Goal: Find specific page/section: Find specific page/section

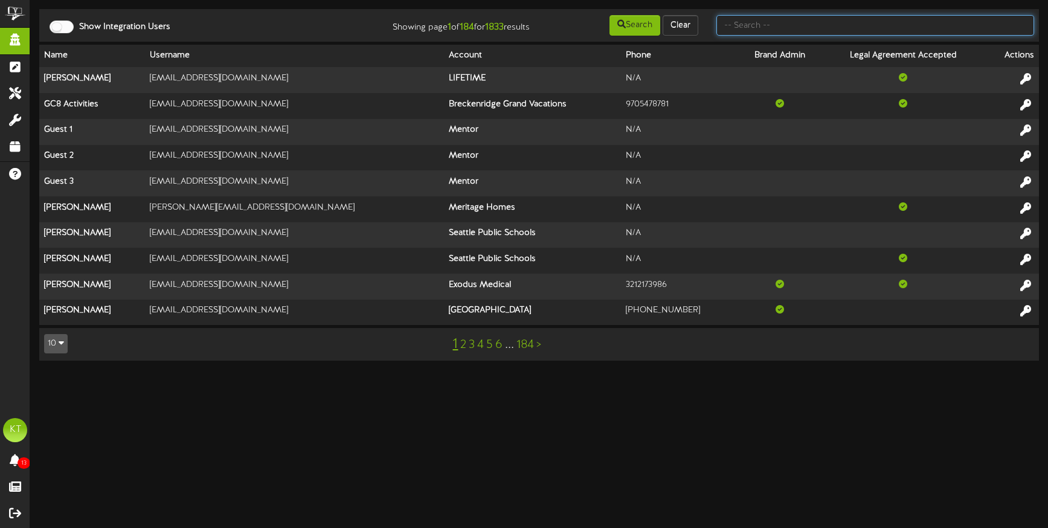
click at [773, 20] on input "text" at bounding box center [875, 25] width 318 height 21
type input "picklr"
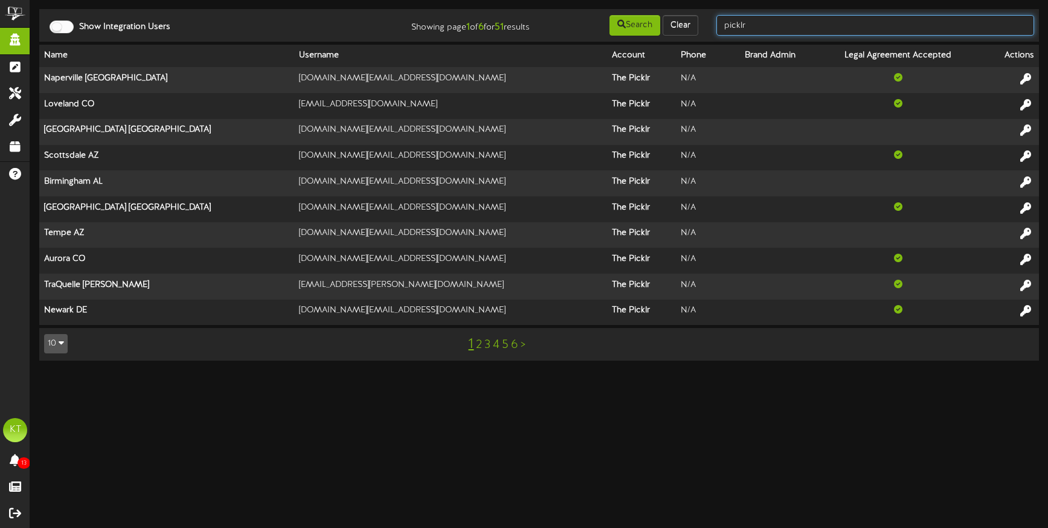
click at [774, 22] on input "picklr" at bounding box center [875, 25] width 318 height 21
type input "[PERSON_NAME]"
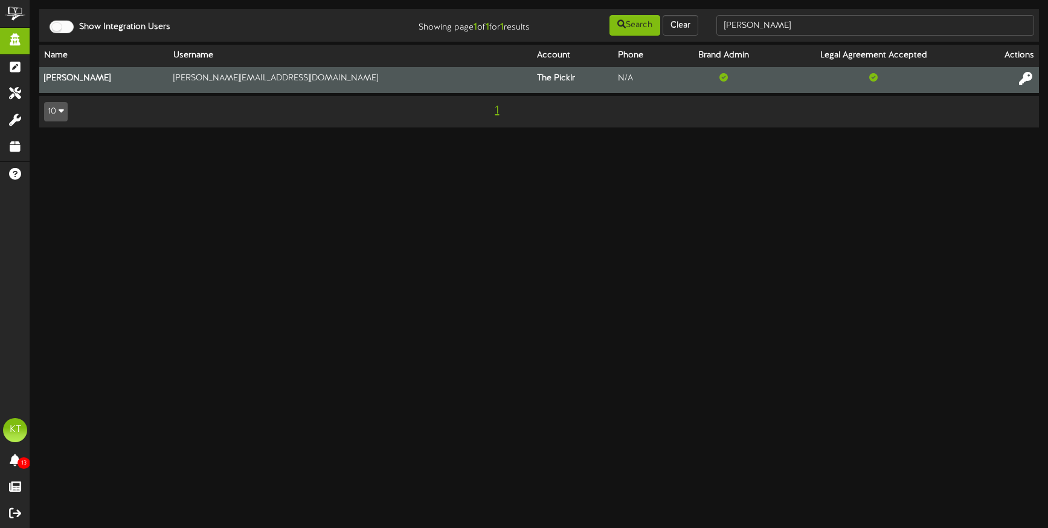
click at [1031, 75] on icon at bounding box center [1025, 78] width 13 height 13
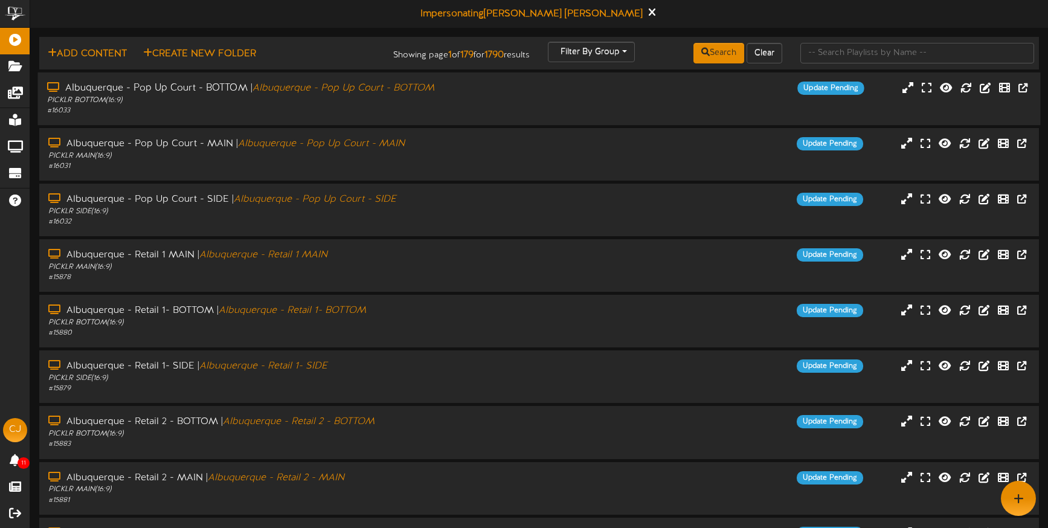
click at [171, 116] on div "# 16033" at bounding box center [247, 111] width 400 height 10
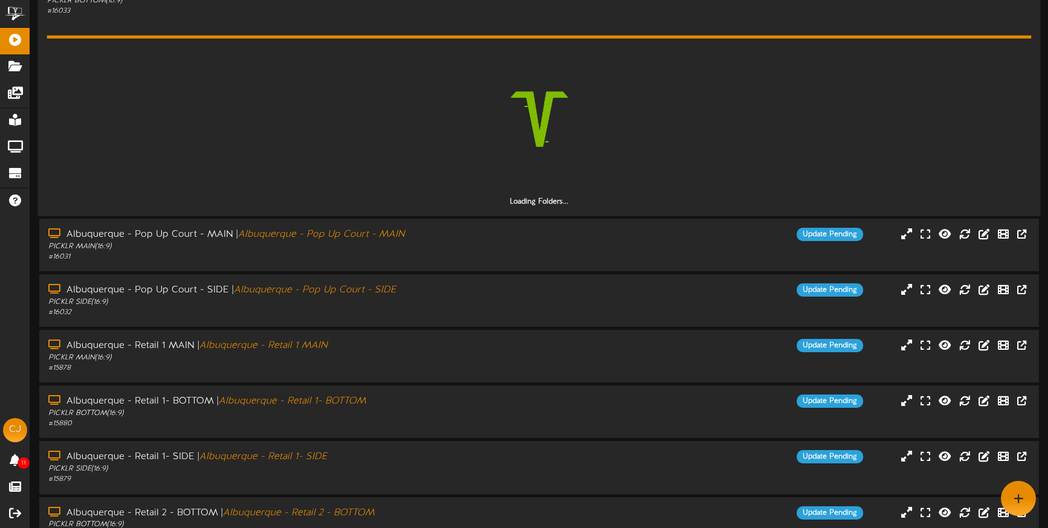
scroll to position [91, 0]
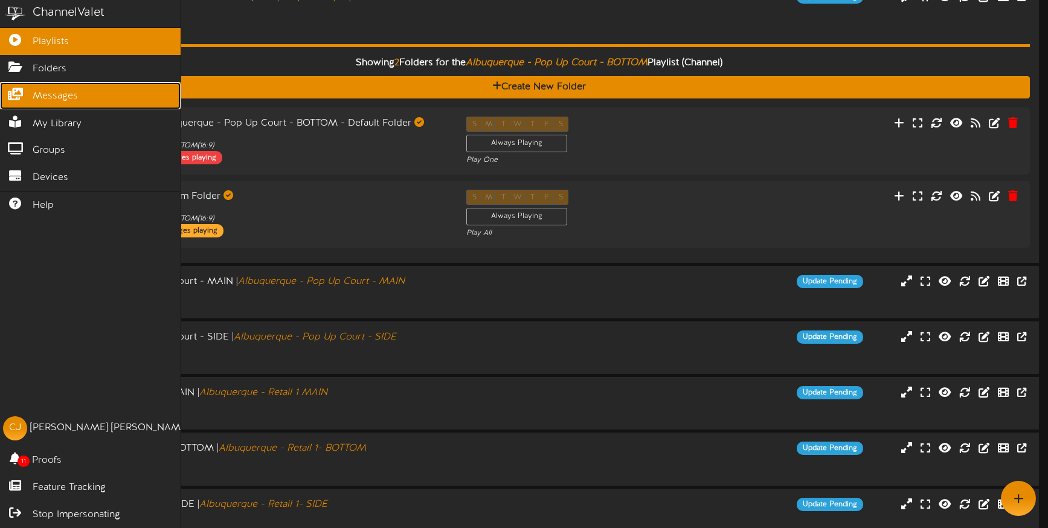
click at [25, 92] on icon at bounding box center [15, 92] width 30 height 9
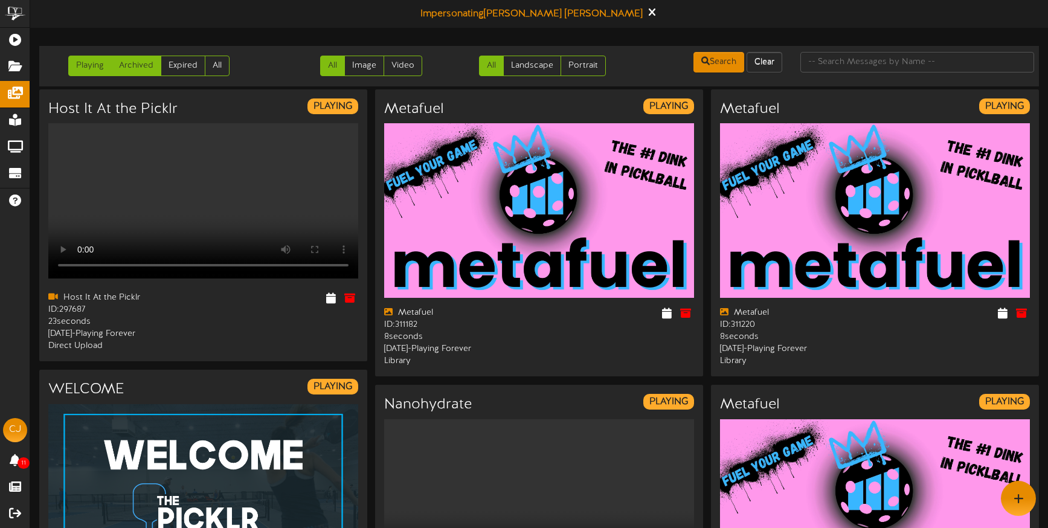
click at [141, 66] on link "Archived" at bounding box center [136, 66] width 50 height 21
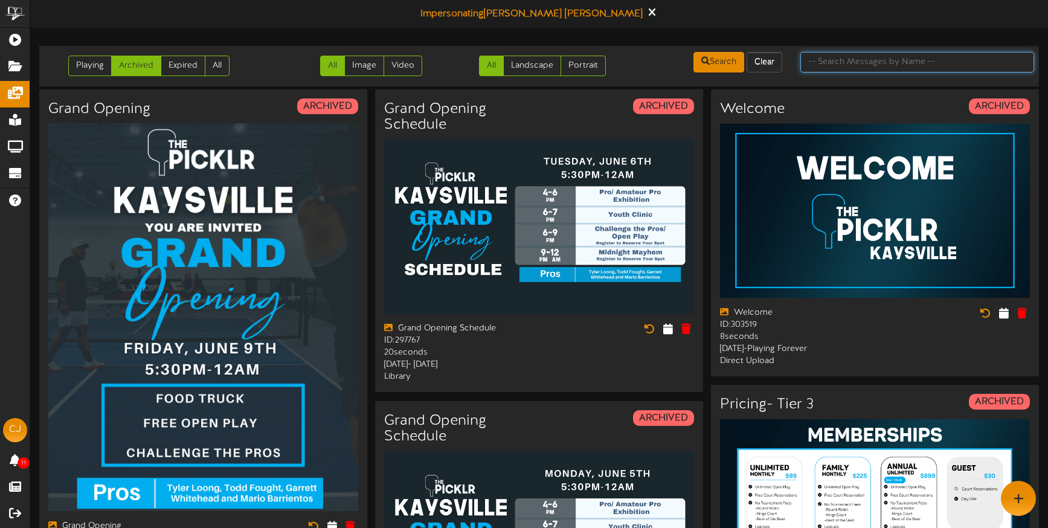
click at [840, 57] on input "text" at bounding box center [917, 62] width 234 height 21
type input "default"
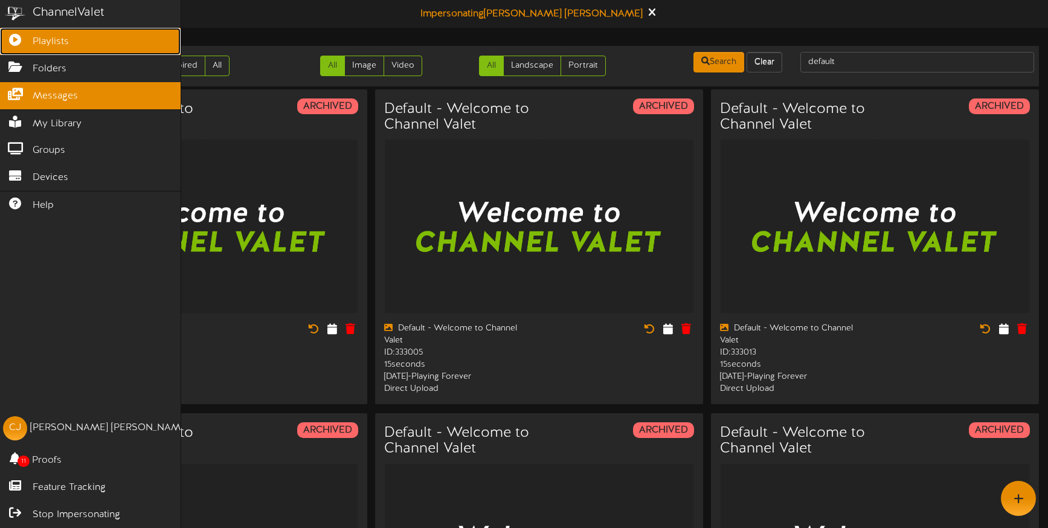
click at [11, 43] on icon at bounding box center [15, 38] width 30 height 9
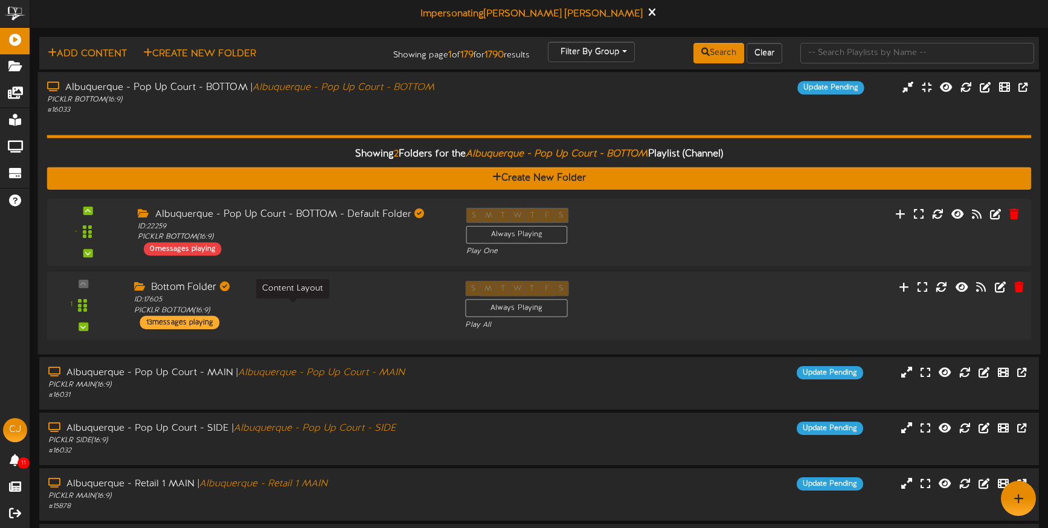
click at [266, 305] on div "ID: 17605 PICKLR BOTTOM ( 16:9 )" at bounding box center [290, 305] width 313 height 21
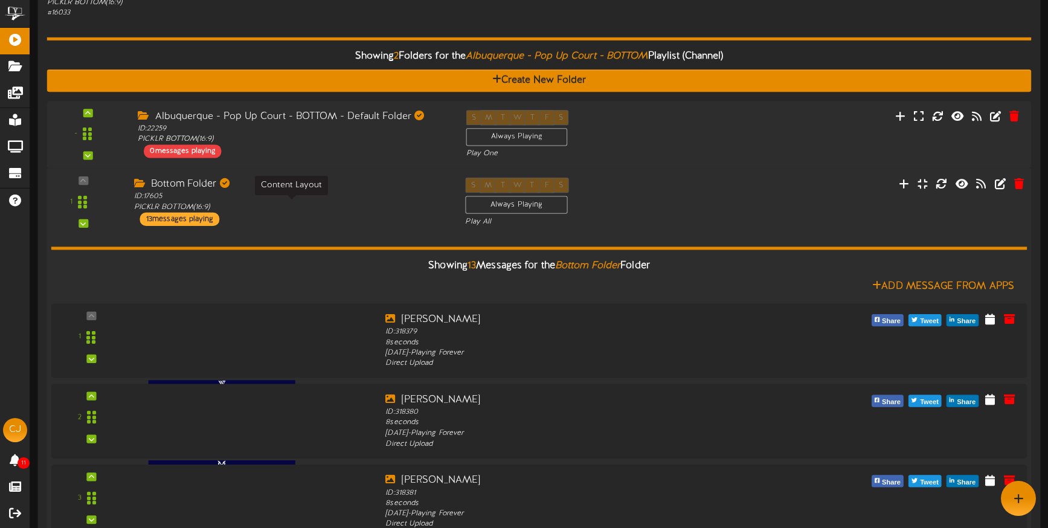
click at [271, 213] on div "ID: 17605 PICKLR BOTTOM ( 16:9 )" at bounding box center [290, 201] width 313 height 21
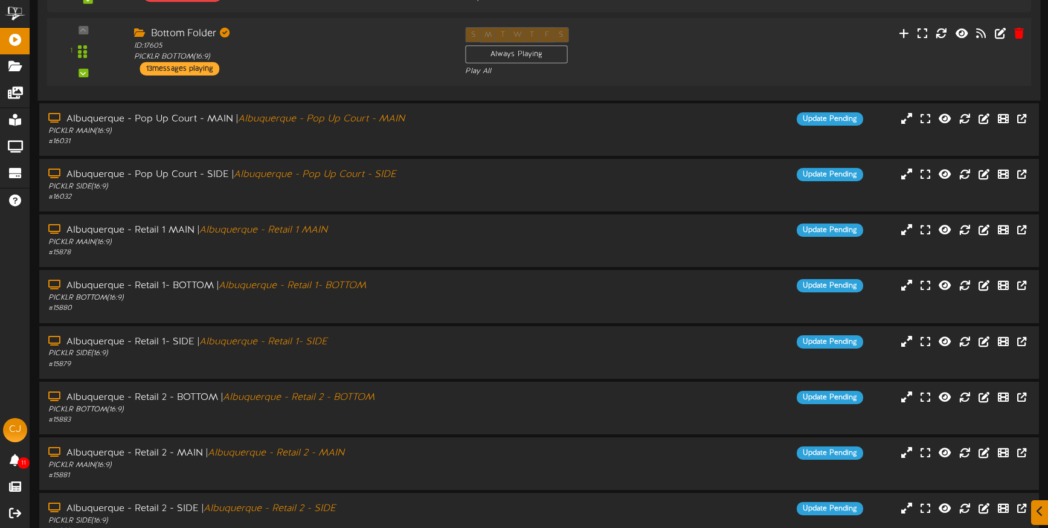
scroll to position [258, 0]
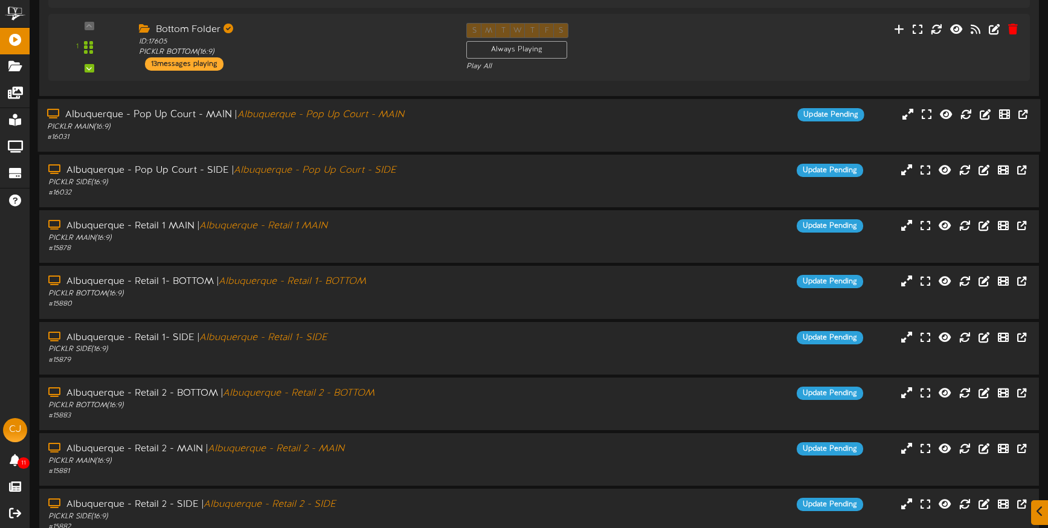
click at [282, 143] on div "# 16031" at bounding box center [247, 137] width 400 height 10
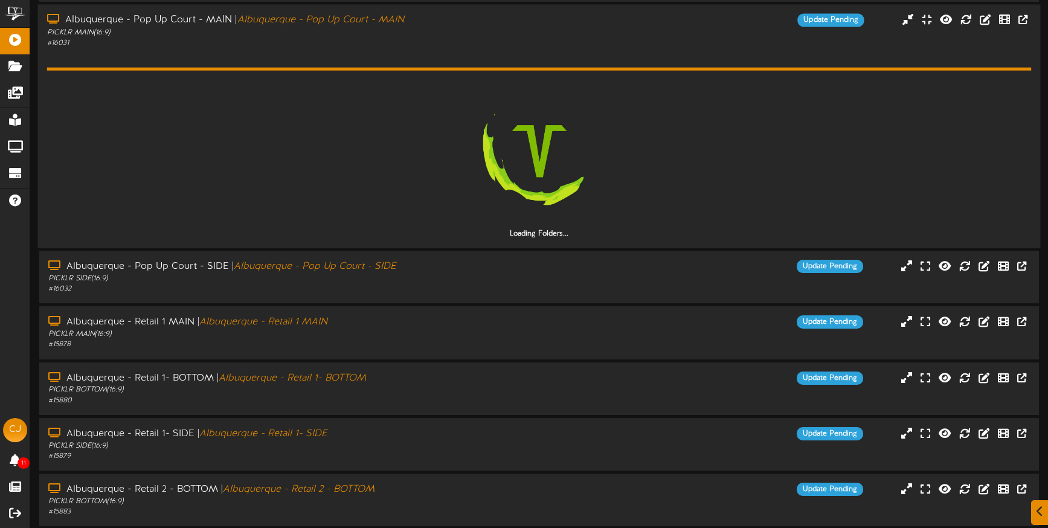
scroll to position [368, 0]
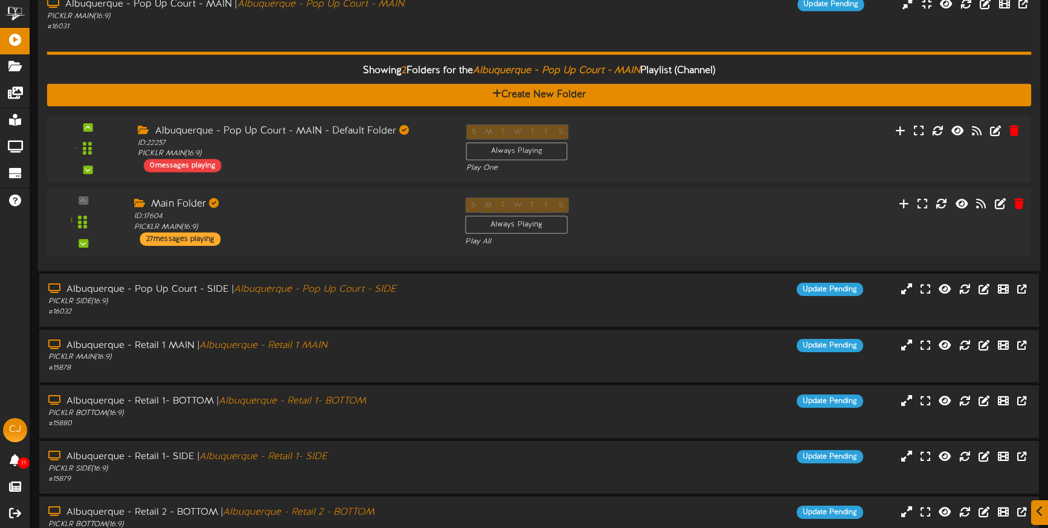
click at [247, 211] on div "Main Folder" at bounding box center [290, 204] width 313 height 14
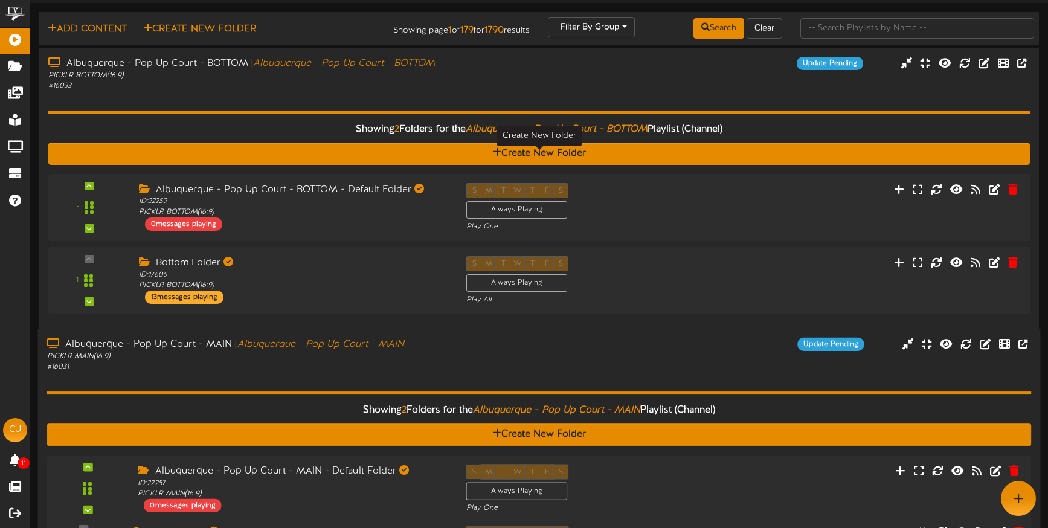
scroll to position [0, 0]
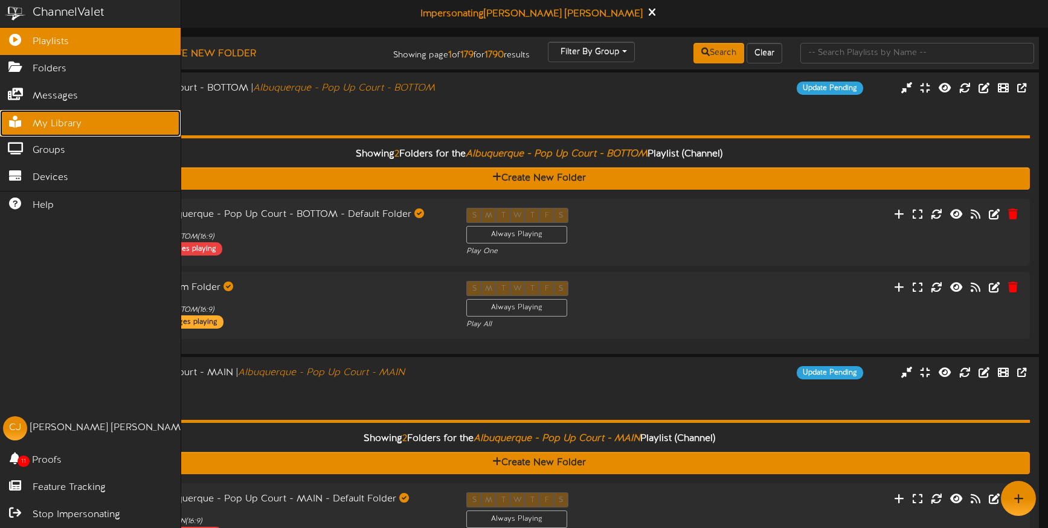
click at [37, 126] on span "My Library" at bounding box center [57, 124] width 49 height 14
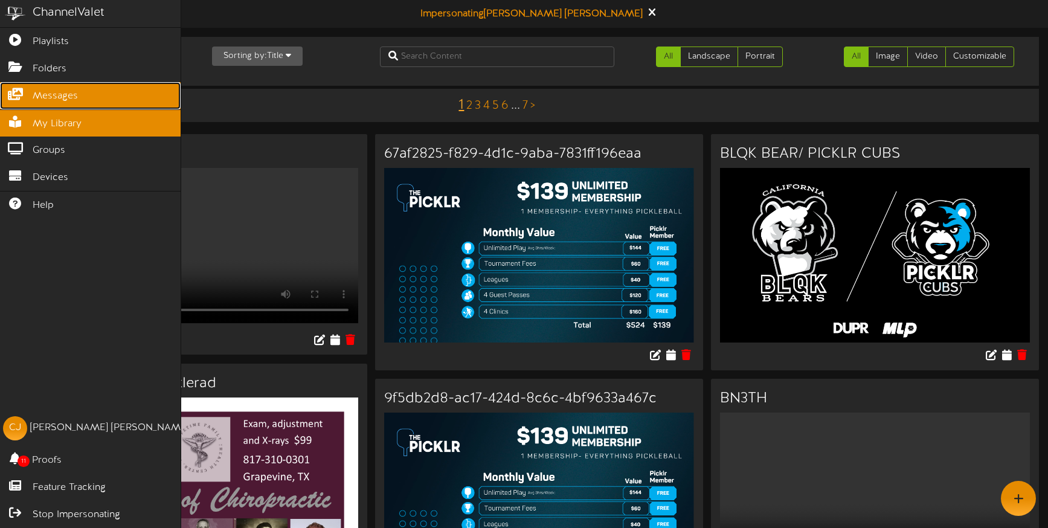
click at [42, 95] on span "Messages" at bounding box center [55, 96] width 45 height 14
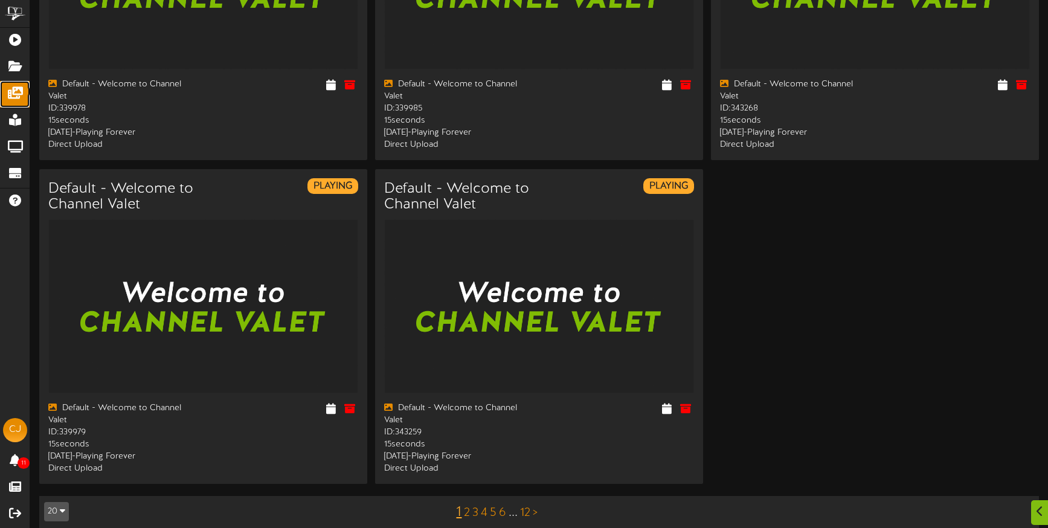
scroll to position [1875, 0]
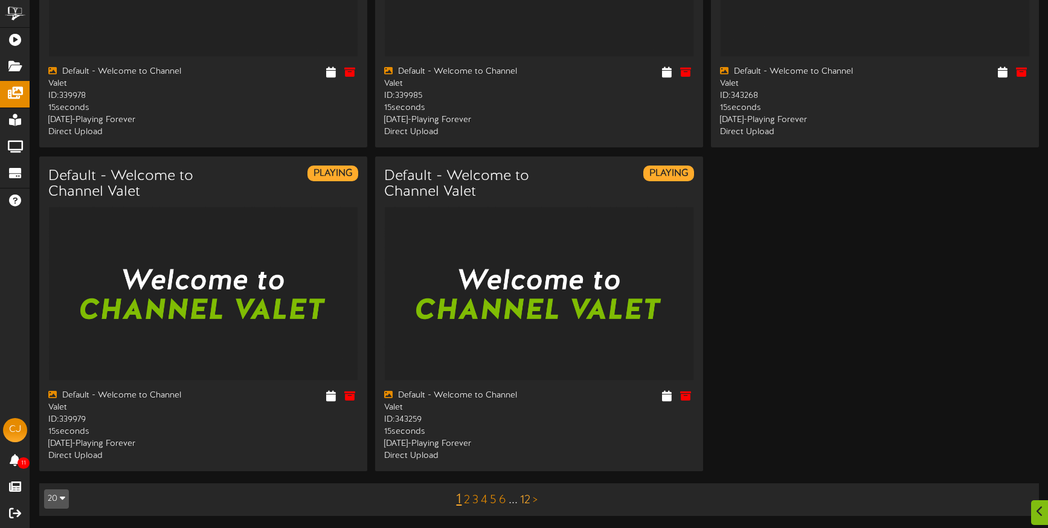
click at [528, 498] on link "12" at bounding box center [525, 499] width 10 height 13
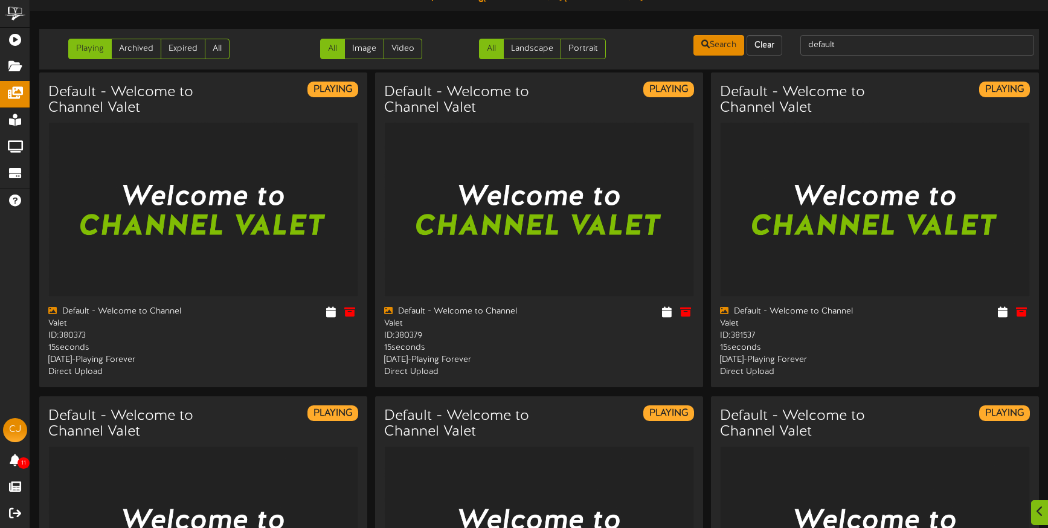
scroll to position [19, 0]
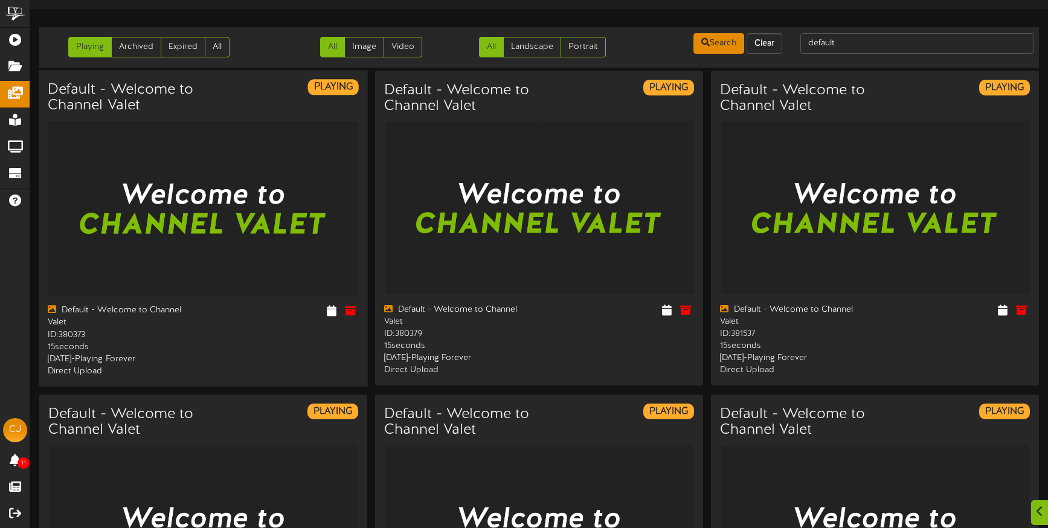
click at [124, 288] on img at bounding box center [203, 207] width 311 height 175
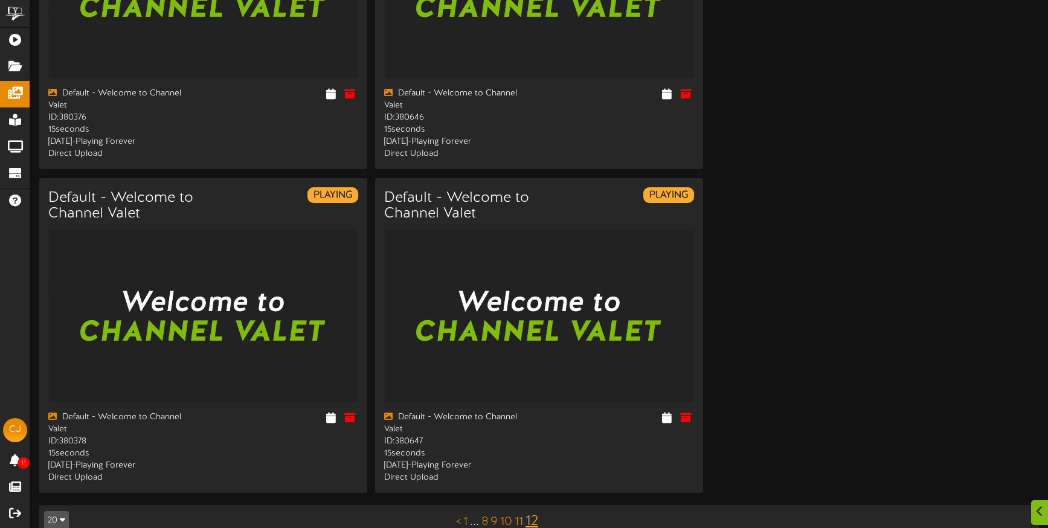
scroll to position [904, 0]
